Goal: Feedback & Contribution: Leave review/rating

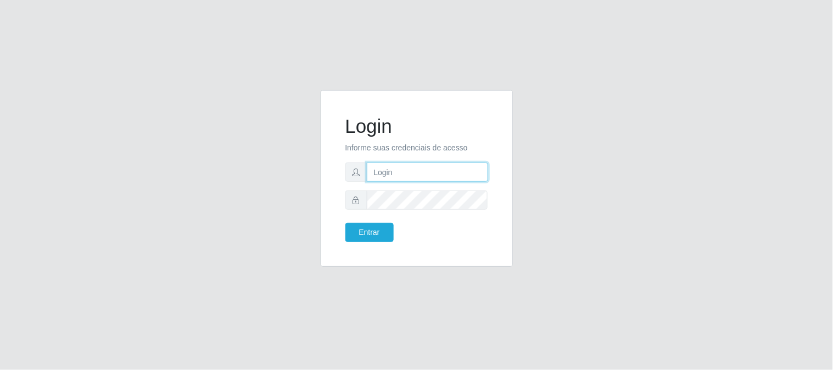
click at [394, 167] on input "text" at bounding box center [427, 171] width 121 height 19
type input "[EMAIL_ADDRESS][DOMAIN_NAME]"
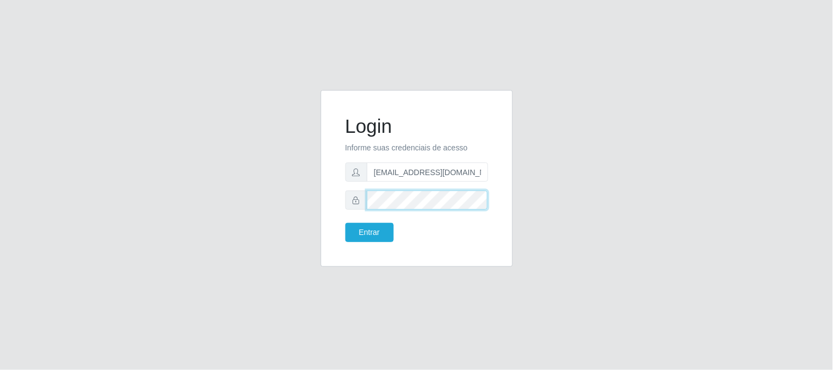
click at [345, 223] on button "Entrar" at bounding box center [369, 232] width 48 height 19
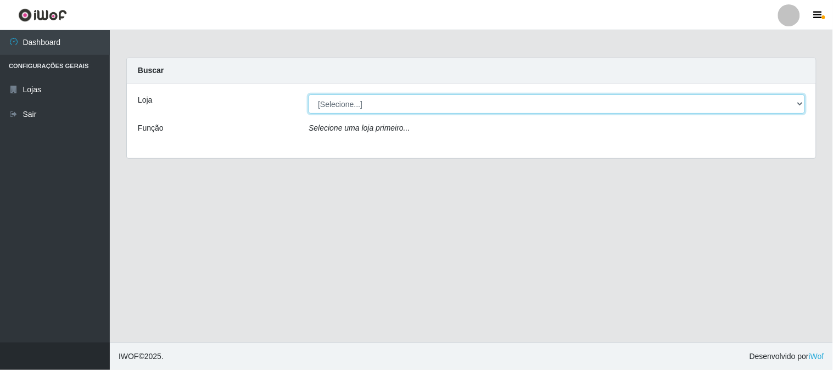
click at [800, 105] on select "[Selecione...] Queiroz Atacadão - [GEOGRAPHIC_DATA]" at bounding box center [556, 103] width 496 height 19
select select "464"
click at [308, 94] on select "[Selecione...] Queiroz Atacadão - [GEOGRAPHIC_DATA]" at bounding box center [556, 103] width 496 height 19
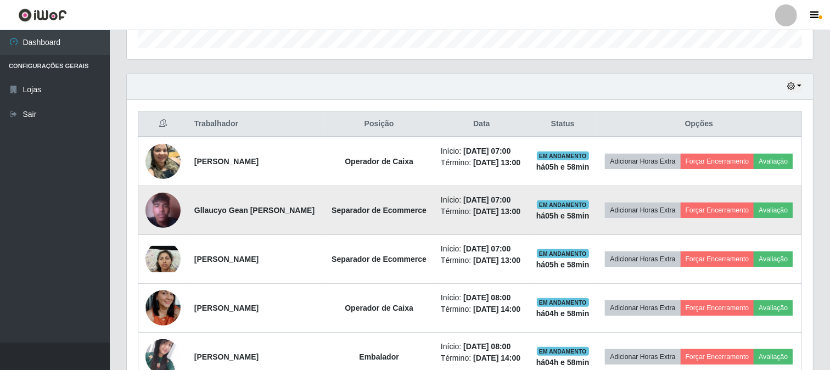
scroll to position [366, 0]
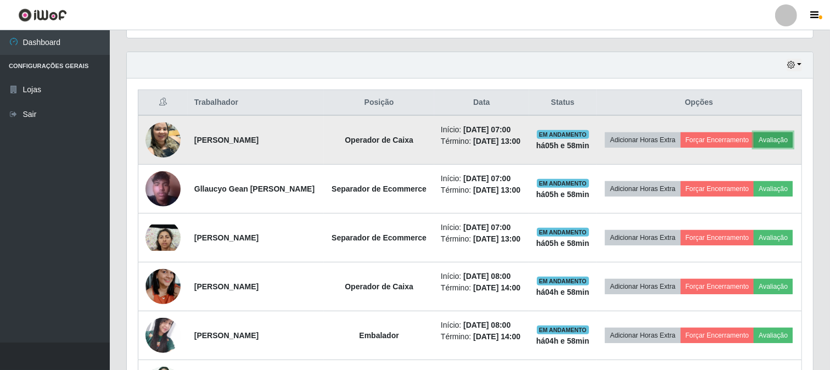
click at [754, 148] on button "Avaliação" at bounding box center [773, 139] width 39 height 15
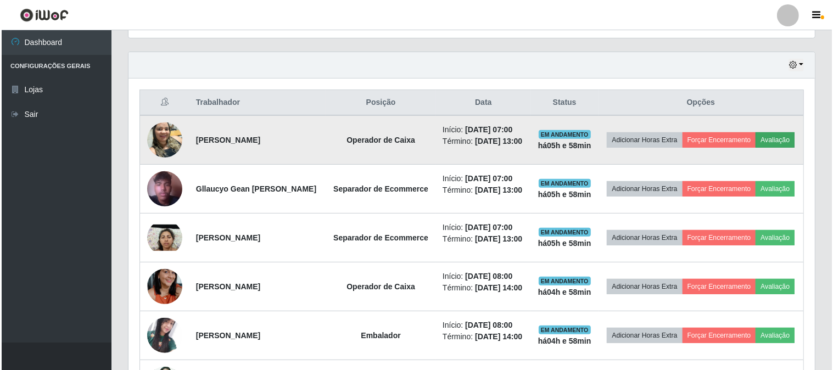
scroll to position [227, 679]
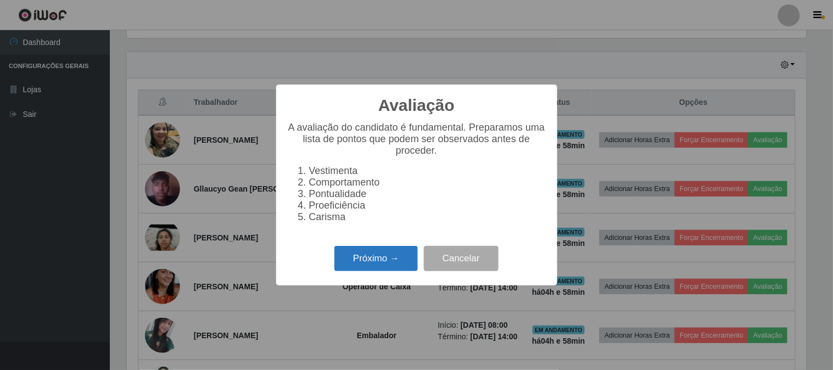
click at [369, 265] on button "Próximo →" at bounding box center [375, 259] width 83 height 26
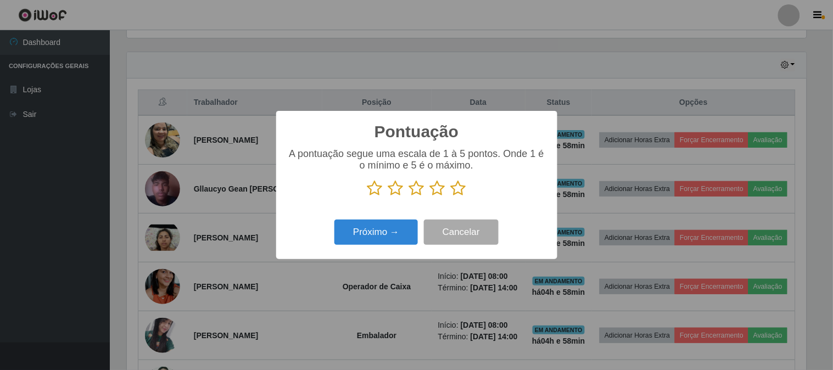
scroll to position [548676, 548224]
drag, startPoint x: 459, startPoint y: 188, endPoint x: 423, endPoint y: 216, distance: 45.4
click at [459, 188] on icon at bounding box center [458, 188] width 15 height 16
click at [451, 197] on input "radio" at bounding box center [451, 197] width 0 height 0
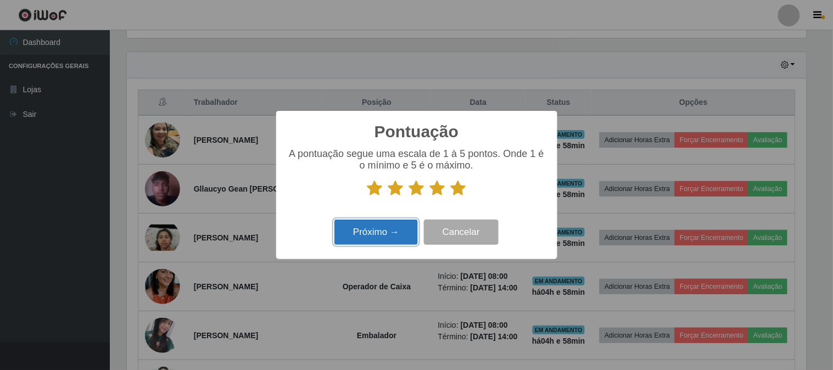
click at [399, 238] on button "Próximo →" at bounding box center [375, 233] width 83 height 26
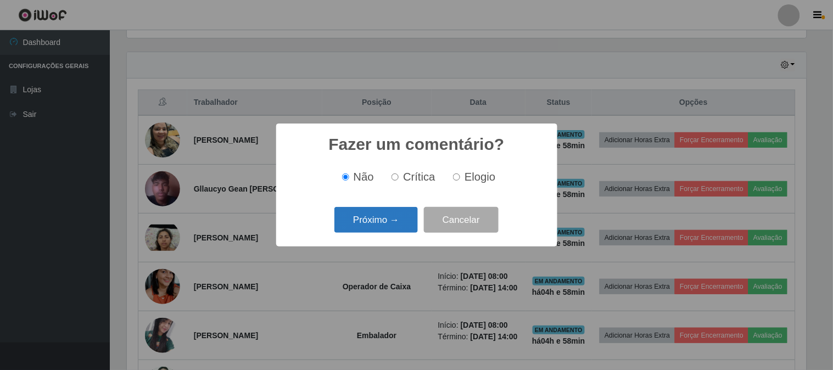
click at [390, 217] on button "Próximo →" at bounding box center [375, 220] width 83 height 26
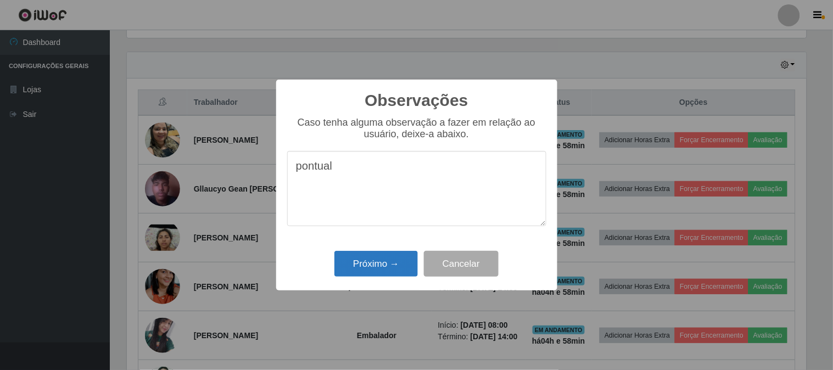
type textarea "pontual"
click at [380, 271] on button "Próximo →" at bounding box center [375, 264] width 83 height 26
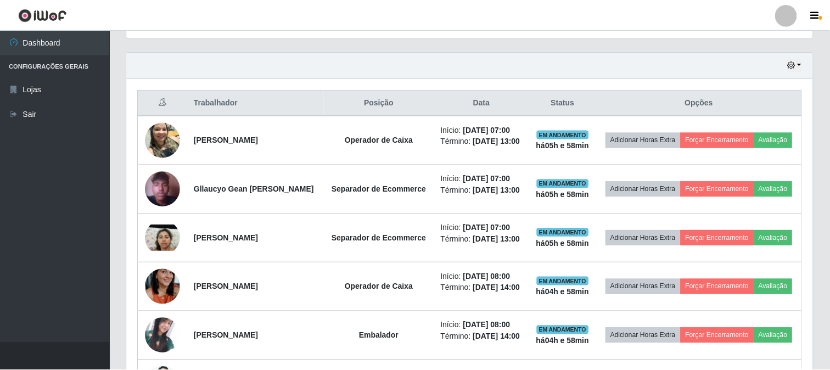
scroll to position [227, 686]
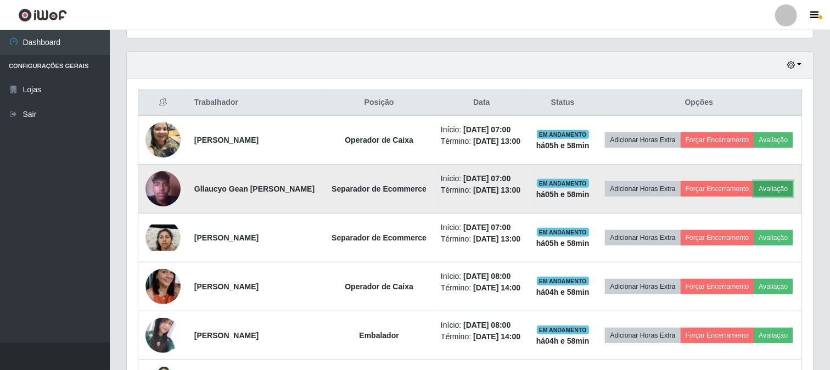
click at [754, 197] on button "Avaliação" at bounding box center [773, 188] width 39 height 15
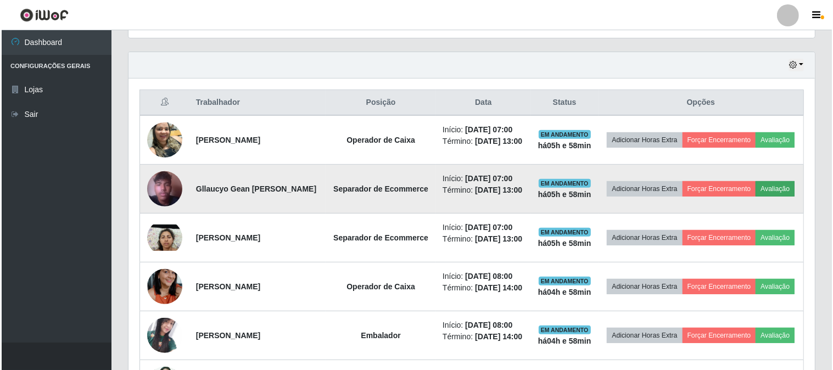
scroll to position [227, 679]
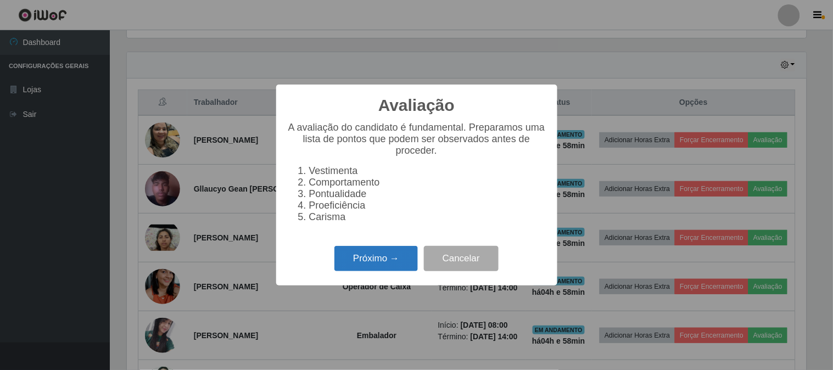
click at [368, 267] on button "Próximo →" at bounding box center [375, 259] width 83 height 26
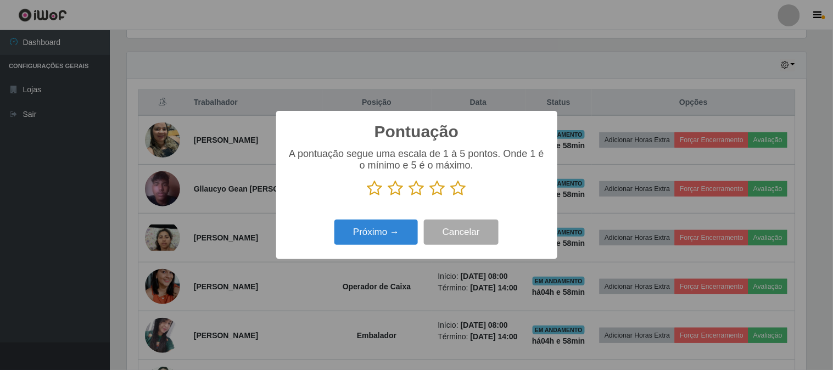
click at [459, 187] on icon at bounding box center [458, 188] width 15 height 16
click at [451, 197] on input "radio" at bounding box center [451, 197] width 0 height 0
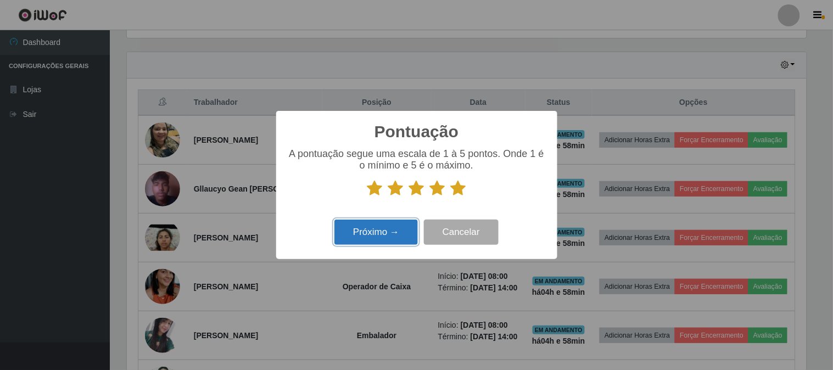
click at [374, 234] on button "Próximo →" at bounding box center [375, 233] width 83 height 26
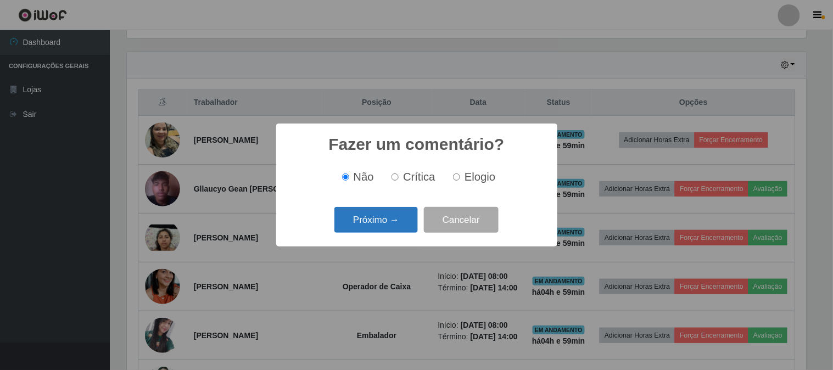
click at [388, 216] on button "Próximo →" at bounding box center [375, 220] width 83 height 26
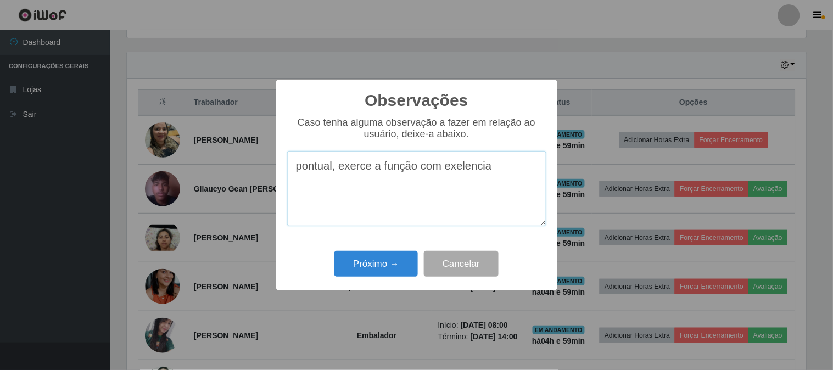
click at [489, 171] on textarea "pontual, exerce a função com exelencia" at bounding box center [416, 188] width 259 height 75
type textarea "pontual, exerce a função com perfeição."
click at [391, 268] on button "Próximo →" at bounding box center [375, 264] width 83 height 26
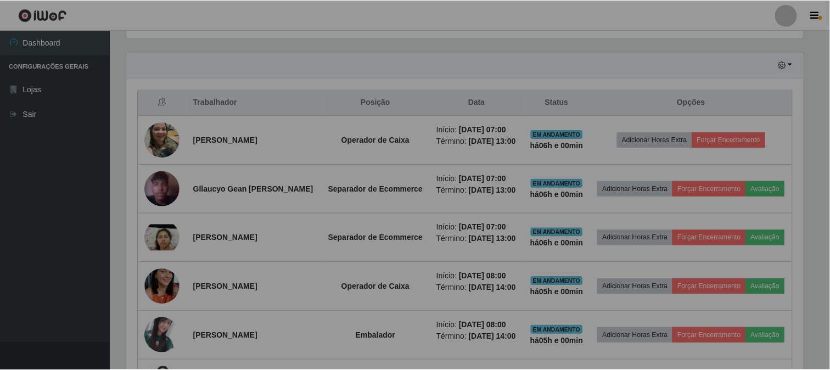
scroll to position [227, 686]
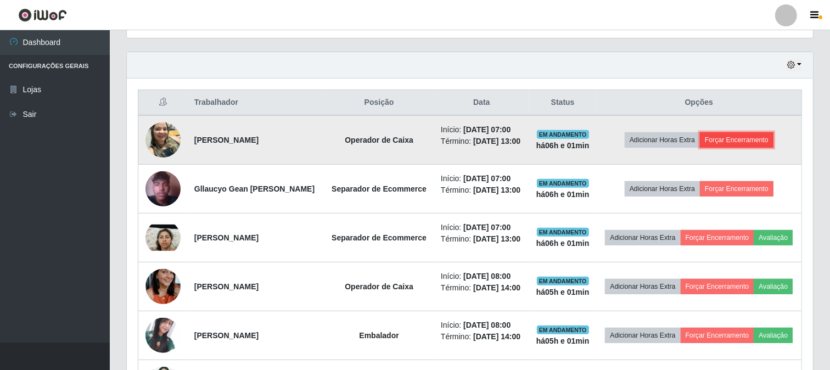
click at [755, 141] on button "Forçar Encerramento" at bounding box center [737, 139] width 74 height 15
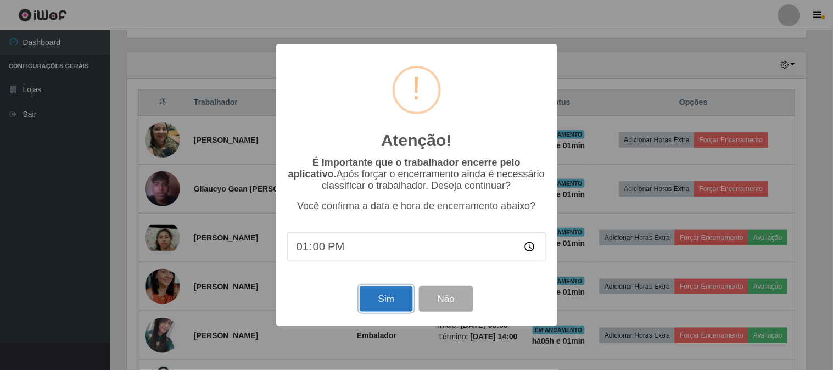
click at [379, 296] on button "Sim" at bounding box center [386, 299] width 53 height 26
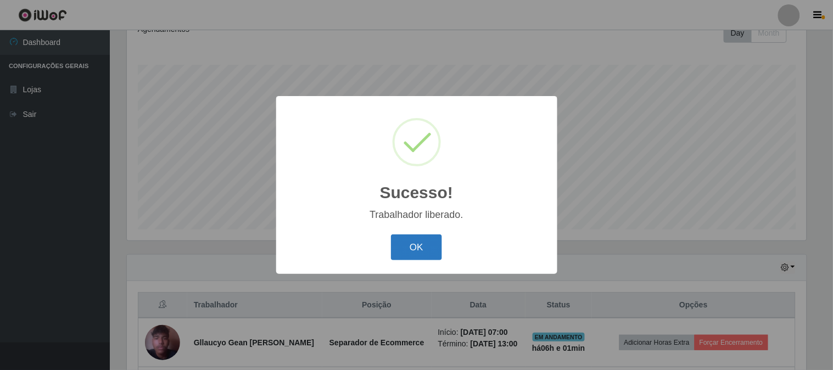
click at [424, 249] on button "OK" at bounding box center [416, 247] width 51 height 26
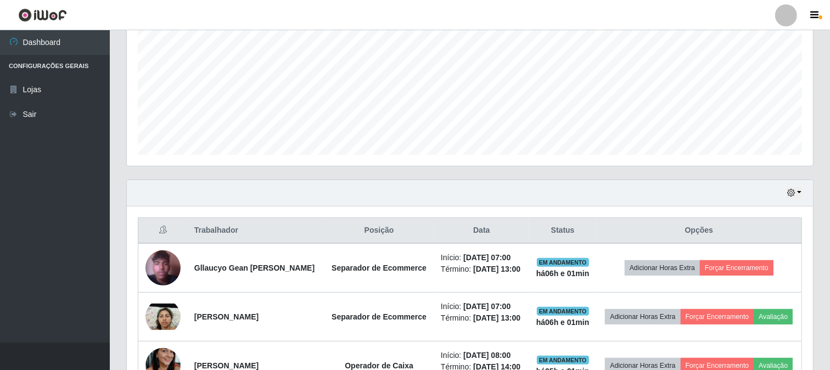
scroll to position [407, 0]
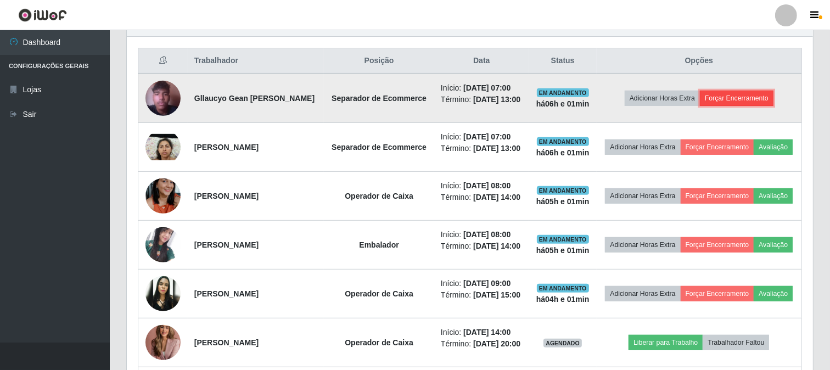
click at [749, 100] on button "Forçar Encerramento" at bounding box center [737, 98] width 74 height 15
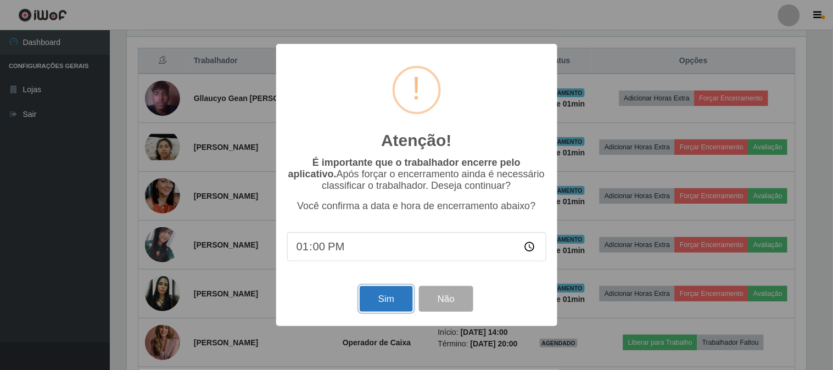
click at [381, 300] on button "Sim" at bounding box center [386, 299] width 53 height 26
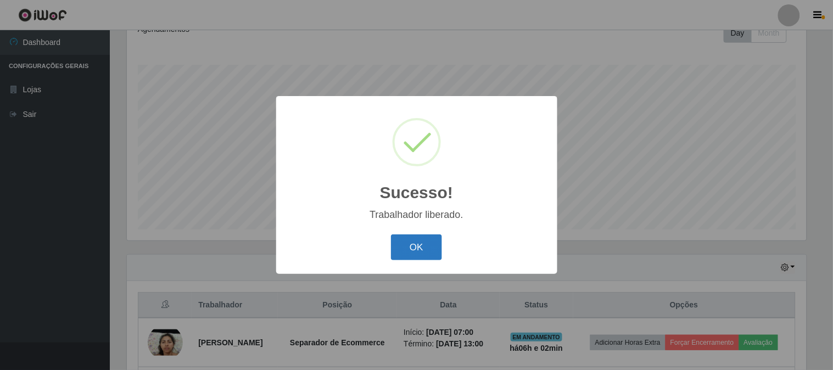
click at [431, 244] on button "OK" at bounding box center [416, 247] width 51 height 26
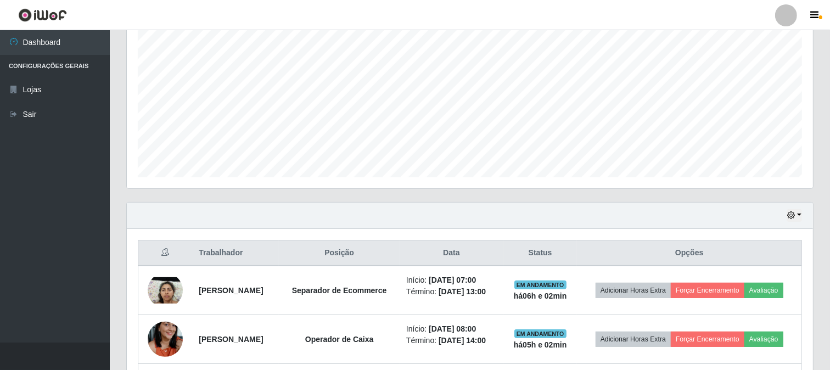
scroll to position [285, 0]
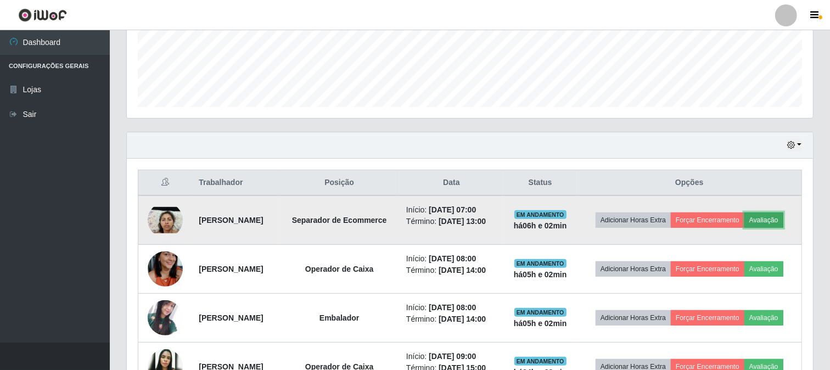
click at [744, 228] on button "Avaliação" at bounding box center [763, 219] width 39 height 15
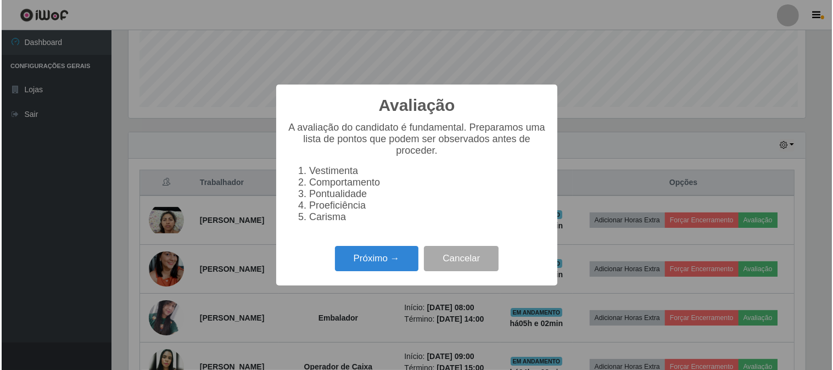
scroll to position [227, 679]
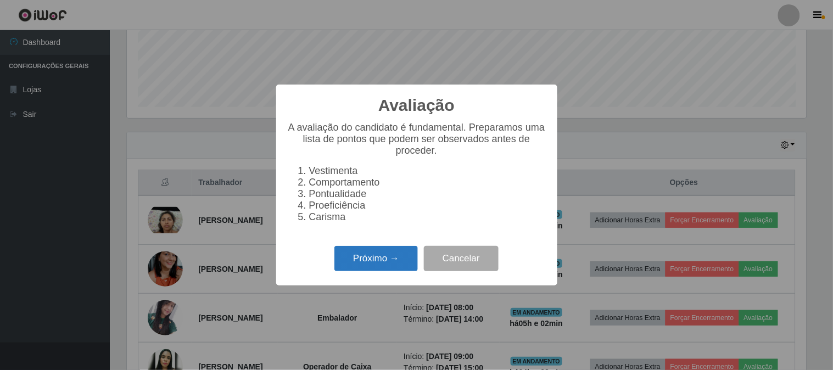
click at [385, 272] on button "Próximo →" at bounding box center [375, 259] width 83 height 26
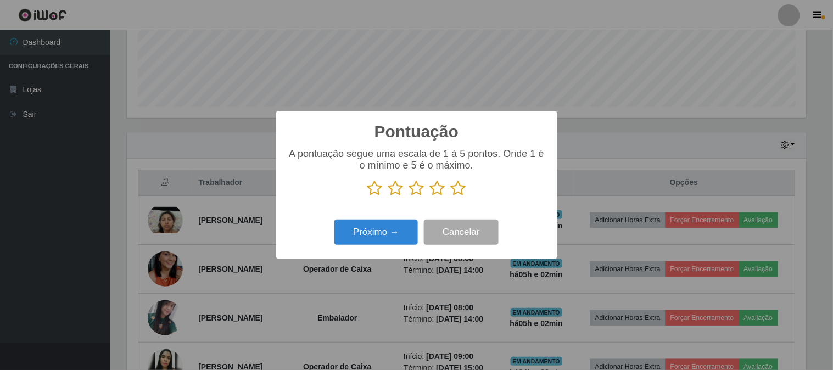
scroll to position [548676, 548224]
click at [461, 191] on icon at bounding box center [458, 188] width 15 height 16
click at [451, 197] on input "radio" at bounding box center [451, 197] width 0 height 0
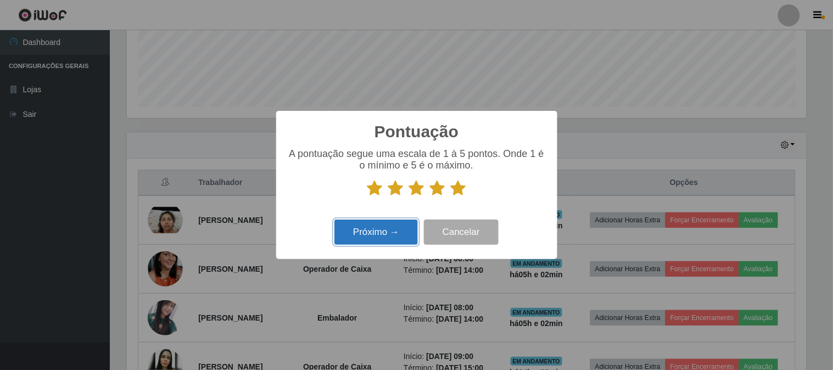
click at [358, 227] on button "Próximo →" at bounding box center [375, 233] width 83 height 26
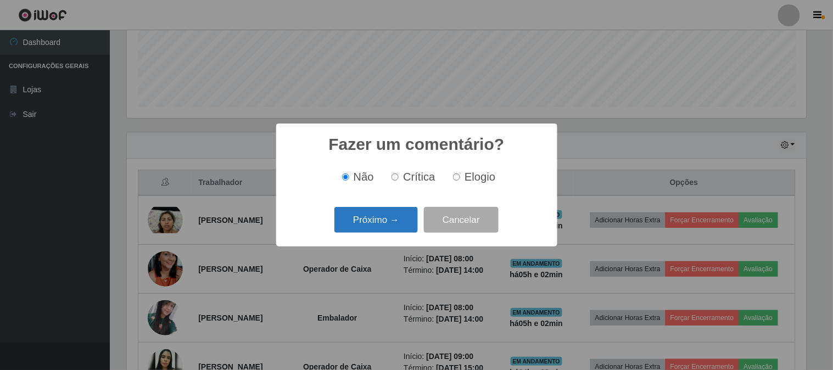
click at [364, 227] on button "Próximo →" at bounding box center [375, 220] width 83 height 26
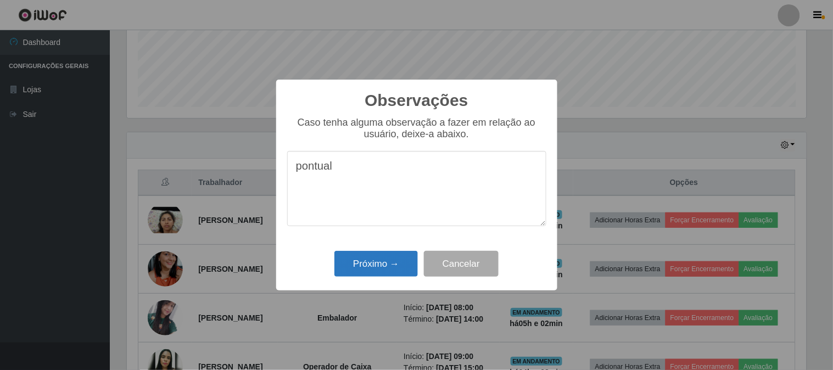
type textarea "pontual"
click at [388, 251] on button "Próximo →" at bounding box center [375, 264] width 83 height 26
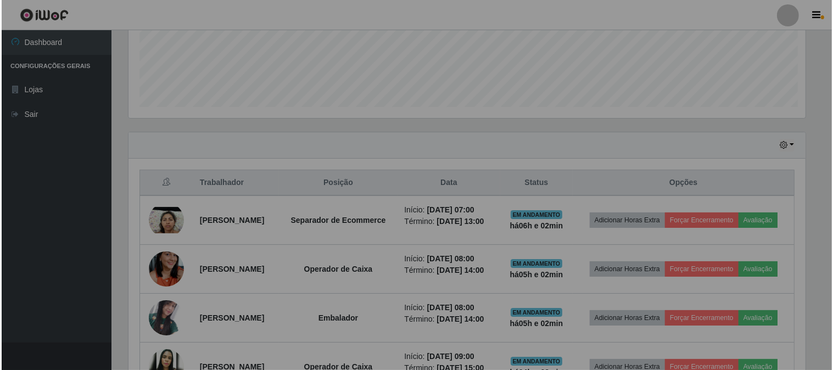
scroll to position [227, 686]
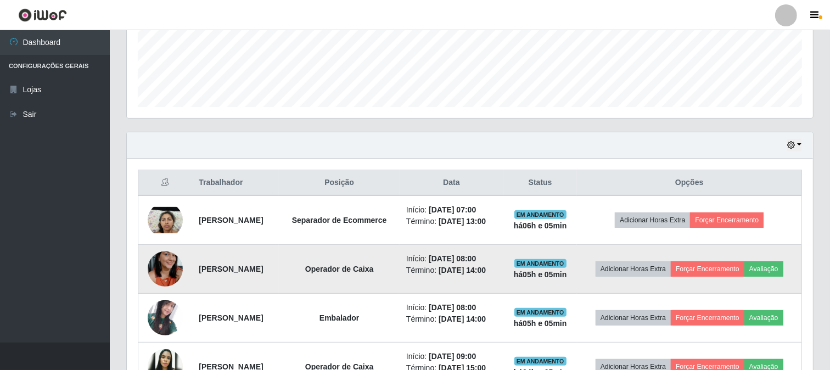
click at [166, 280] on img at bounding box center [165, 269] width 35 height 63
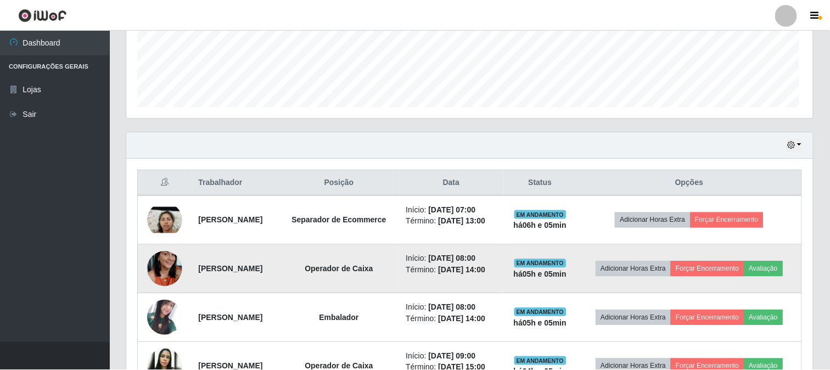
scroll to position [227, 679]
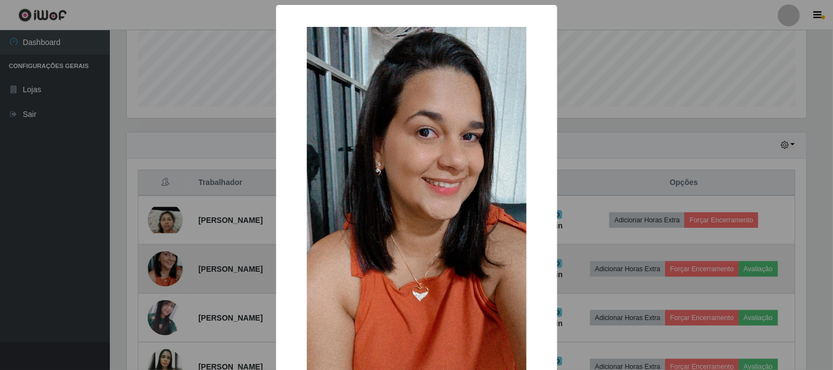
click at [166, 280] on div "× OK Cancel" at bounding box center [416, 185] width 833 height 370
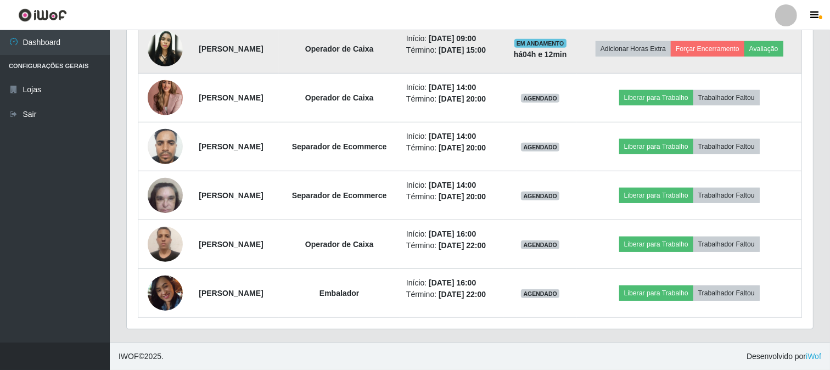
scroll to position [434, 0]
